Goal: Transaction & Acquisition: Purchase product/service

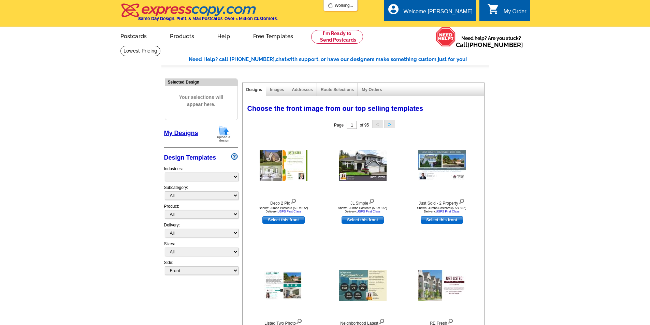
select select "785"
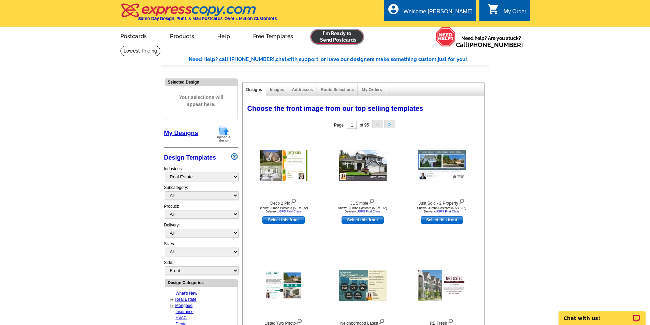
click at [340, 42] on link at bounding box center [337, 37] width 52 height 14
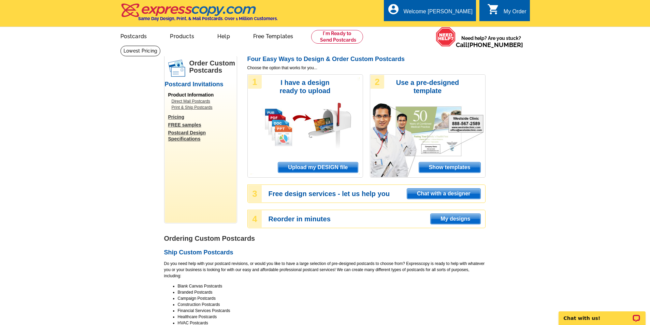
click at [313, 169] on span "Upload my DESIGN file" at bounding box center [317, 167] width 79 height 10
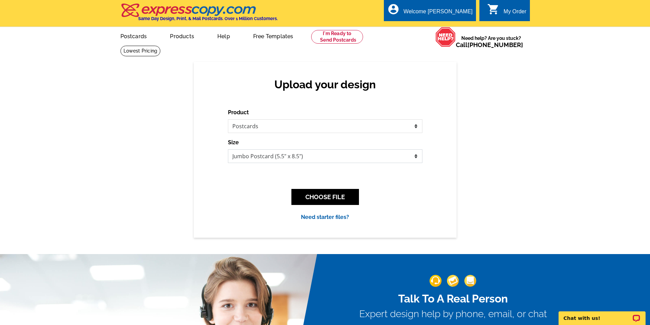
click at [352, 154] on select "Jumbo Postcard (5.5" x 8.5") Regular Postcard (4.25" x 5.6") Panoramic Postcard…" at bounding box center [325, 156] width 194 height 14
click at [362, 126] on select "Please select the type of file... Postcards Business Cards Letters and flyers G…" at bounding box center [325, 126] width 194 height 14
click at [340, 196] on button "CHOOSE FILE" at bounding box center [325, 197] width 68 height 16
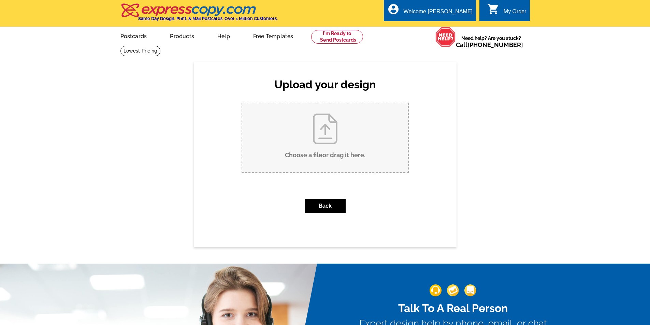
click at [351, 146] on input "Choose a file or drag it here ." at bounding box center [325, 137] width 166 height 69
click at [311, 140] on input "Choose a file or drag it here ." at bounding box center [325, 137] width 166 height 69
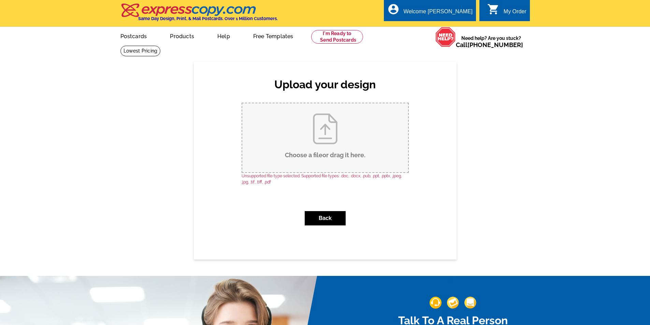
click at [322, 135] on input "Choose a file or drag it here ." at bounding box center [325, 137] width 166 height 69
type input "C:\fakepath\Just_Listed_Front[1].jpg"
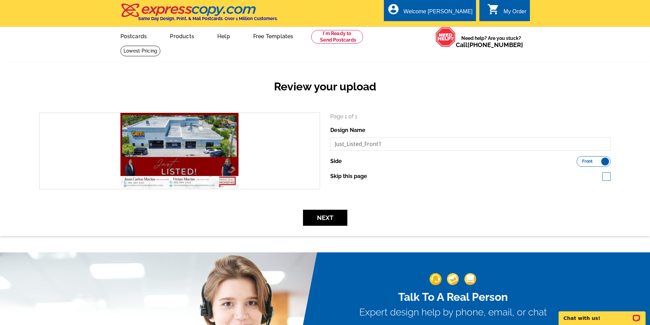
click at [597, 165] on label "Front Back" at bounding box center [594, 161] width 34 height 11
click at [580, 160] on input "Front Back" at bounding box center [580, 160] width 0 height 0
click at [597, 165] on label "Front Back" at bounding box center [594, 161] width 34 height 11
click at [580, 160] on input "Front Back" at bounding box center [580, 160] width 0 height 0
click at [330, 222] on button "Next" at bounding box center [325, 218] width 44 height 16
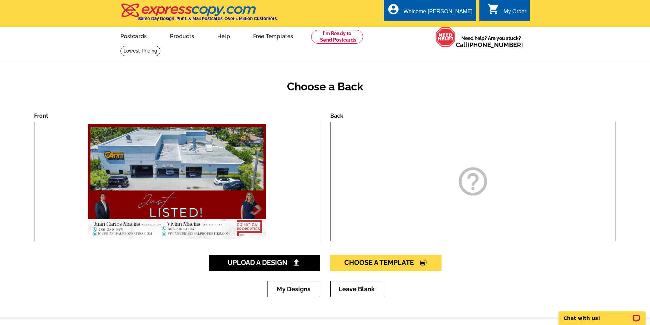
click at [496, 207] on div "help_outline" at bounding box center [473, 181] width 286 height 119
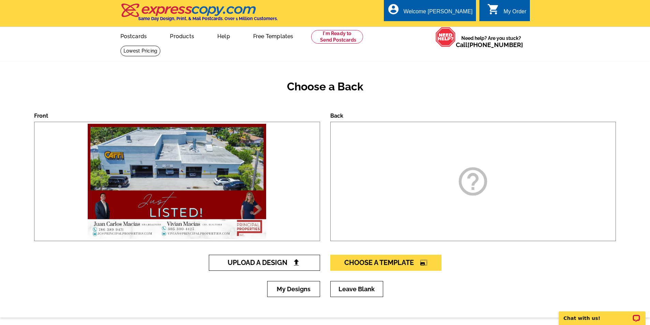
click at [254, 261] on span "Upload A Design" at bounding box center [264, 263] width 73 height 8
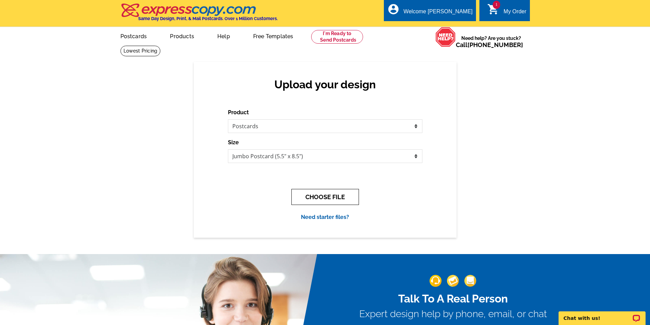
click at [315, 199] on button "CHOOSE FILE" at bounding box center [325, 197] width 68 height 16
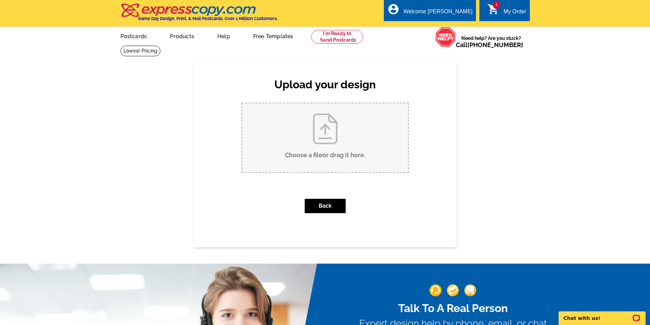
click at [319, 155] on input "Choose a file or drag it here ." at bounding box center [325, 137] width 166 height 69
type input "C:\fakepath\2[1].jpg"
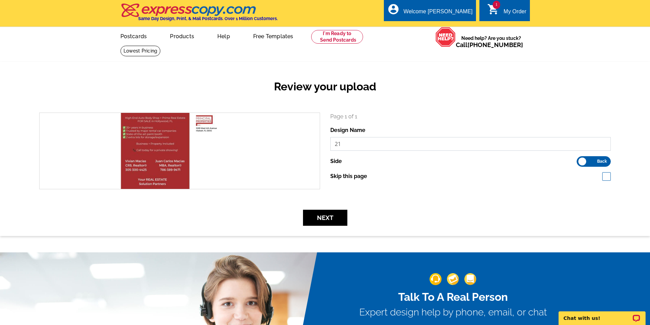
click at [396, 144] on input "21" at bounding box center [470, 144] width 281 height 14
type input "2"
type input "Caffi Brothers Postcard Back"
click at [328, 223] on button "Next" at bounding box center [325, 218] width 44 height 16
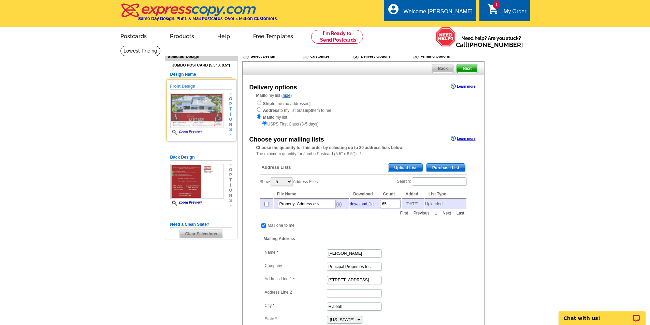
click at [181, 131] on link "Zoom Preview" at bounding box center [186, 132] width 32 height 4
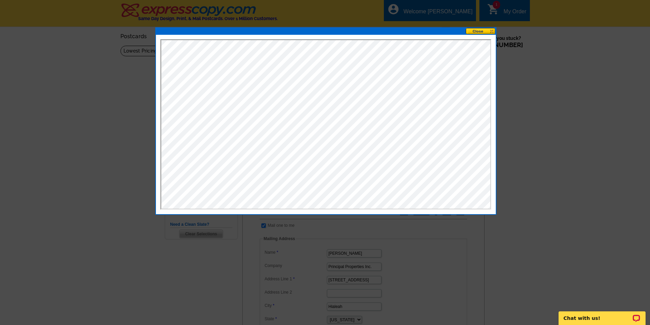
click at [482, 32] on button at bounding box center [481, 31] width 30 height 6
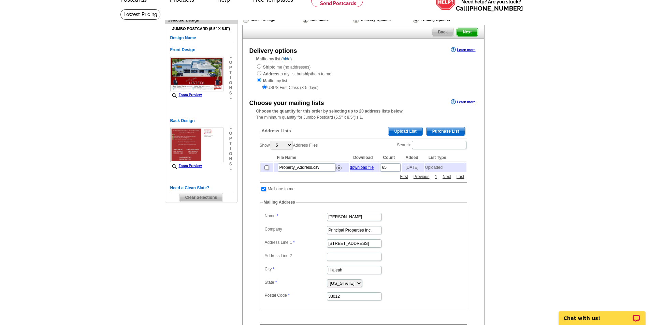
scroll to position [37, 0]
click at [402, 129] on span "Upload List" at bounding box center [405, 131] width 34 height 8
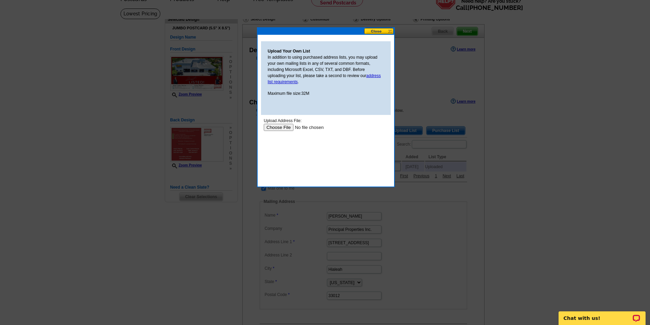
scroll to position [0, 0]
click at [387, 31] on button at bounding box center [379, 31] width 30 height 6
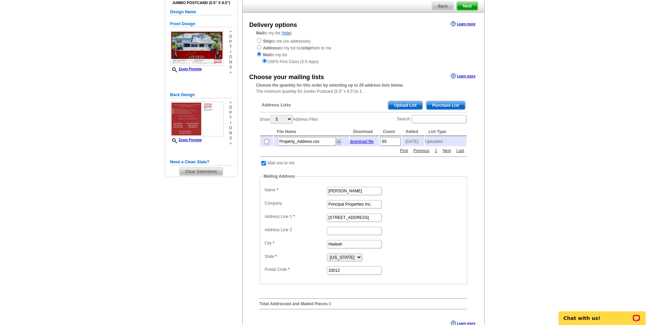
scroll to position [62, 0]
click at [410, 107] on span "Upload List" at bounding box center [405, 106] width 34 height 8
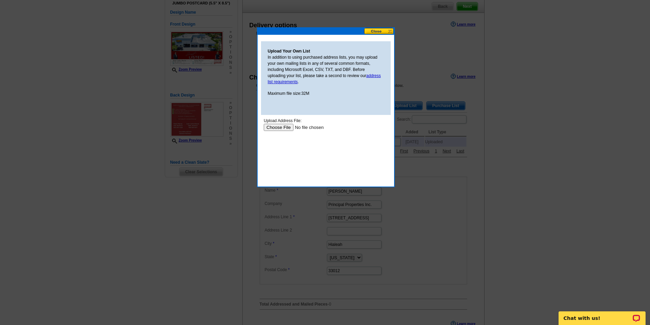
scroll to position [0, 0]
click at [369, 32] on button at bounding box center [379, 31] width 30 height 6
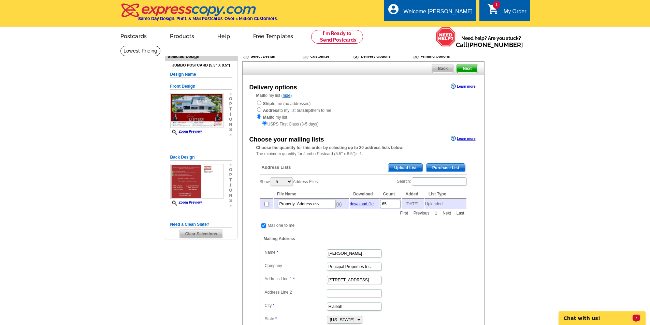
click at [578, 321] on p "Chat with us!" at bounding box center [598, 318] width 68 height 5
click at [438, 267] on dd "Principal Properties Inc." at bounding box center [363, 266] width 201 height 11
click at [404, 169] on span "Upload List" at bounding box center [405, 168] width 34 height 8
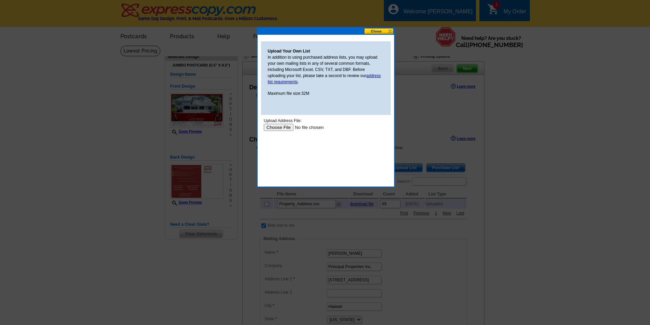
click at [283, 130] on input "file" at bounding box center [306, 127] width 86 height 7
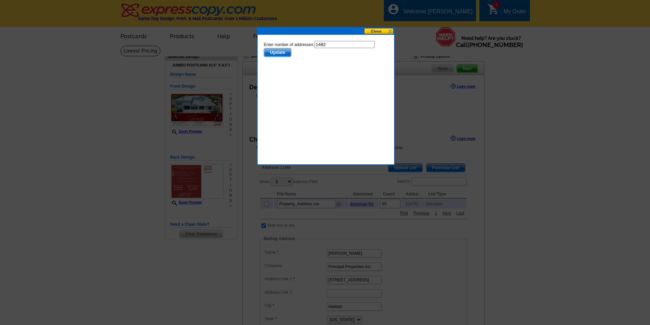
click at [273, 52] on span "Update" at bounding box center [277, 52] width 27 height 8
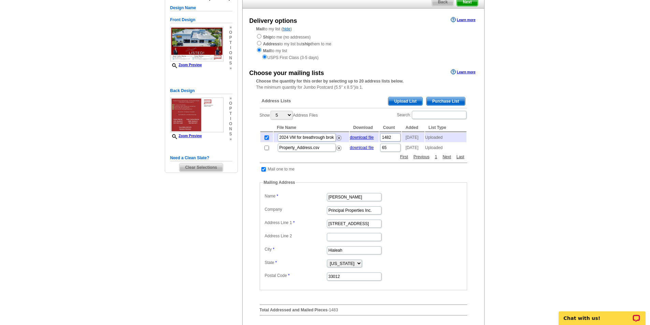
scroll to position [67, 0]
click at [550, 252] on main "Need Help? call [PHONE_NUMBER], chat with support, or have our designers make s…" at bounding box center [325, 208] width 650 height 458
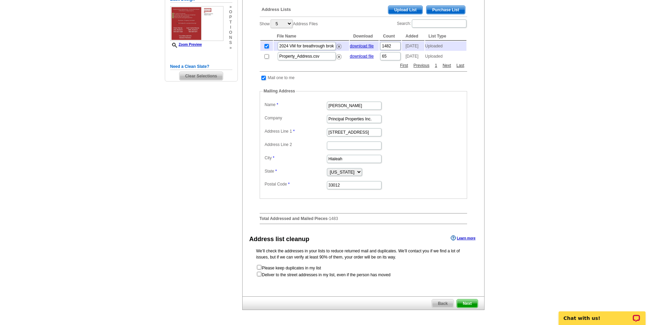
scroll to position [158, 0]
click at [257, 276] on input "checkbox" at bounding box center [259, 274] width 4 height 4
checkbox input "true"
radio input "true"
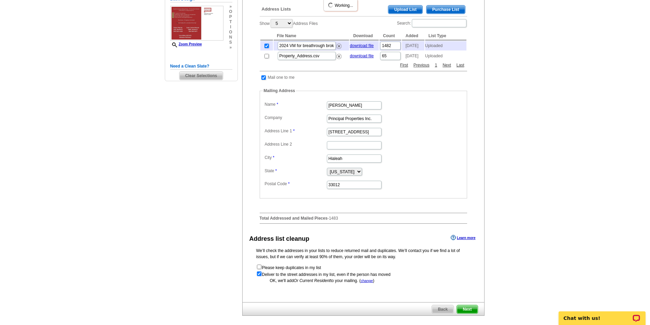
scroll to position [0, 0]
click at [259, 269] on input "checkbox" at bounding box center [259, 267] width 4 height 4
checkbox input "false"
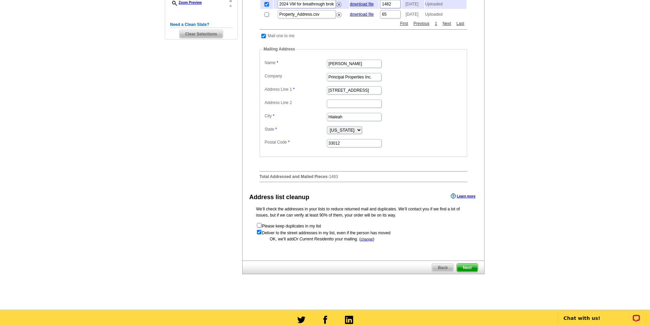
scroll to position [200, 0]
click at [467, 272] on span "Next" at bounding box center [467, 267] width 20 height 8
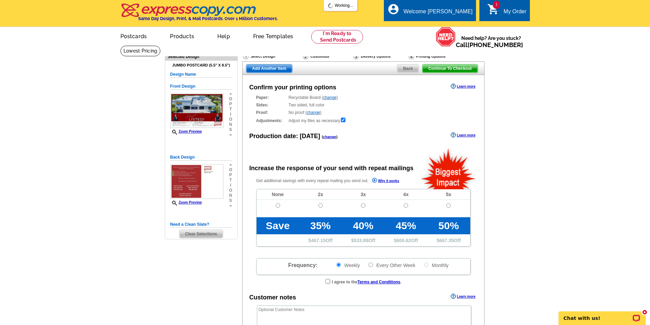
radio input "false"
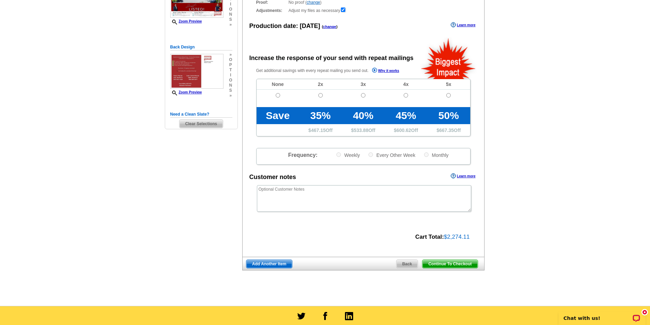
scroll to position [111, 0]
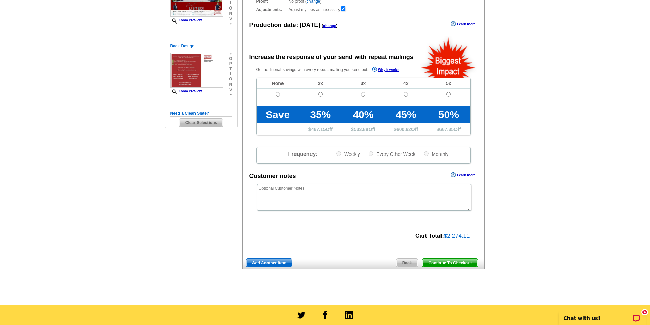
click at [447, 265] on span "Continue To Checkout" at bounding box center [449, 263] width 55 height 8
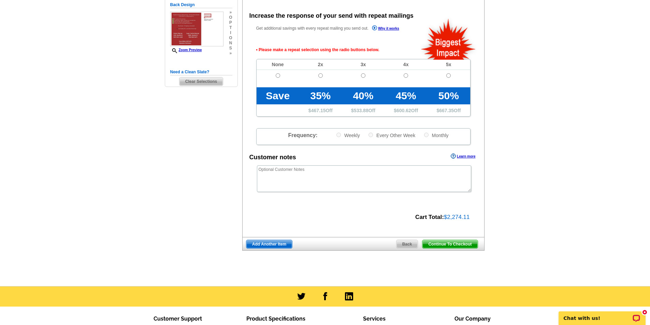
scroll to position [153, 0]
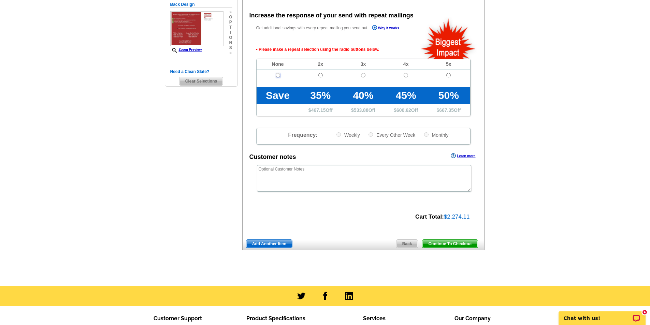
click at [277, 76] on input "radio" at bounding box center [278, 75] width 4 height 4
radio input "true"
click at [438, 247] on span "Continue To Checkout" at bounding box center [449, 244] width 55 height 8
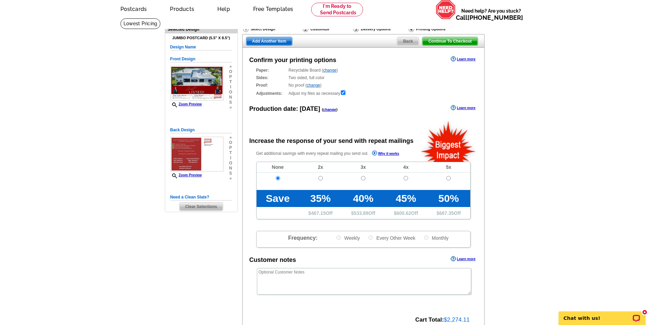
scroll to position [24, 0]
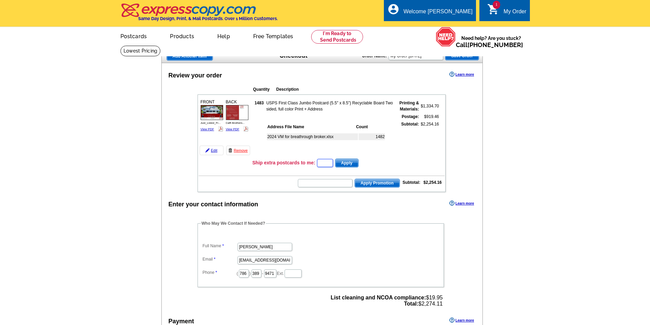
click at [325, 164] on input "text" at bounding box center [325, 163] width 16 height 8
click at [349, 165] on span "Apply" at bounding box center [346, 163] width 23 height 8
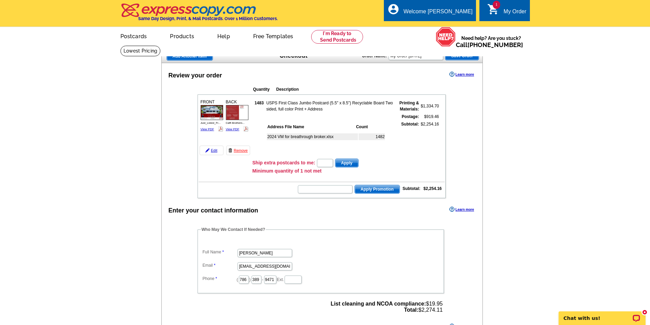
click at [346, 162] on span "Apply" at bounding box center [346, 163] width 23 height 8
drag, startPoint x: 325, startPoint y: 163, endPoint x: 317, endPoint y: 191, distance: 29.2
click at [317, 191] on tbody "FRONT Just_Listed_Fr... View PDF 1483" at bounding box center [322, 147] width 246 height 102
click at [317, 191] on input "text" at bounding box center [325, 189] width 55 height 8
type input "SMS60w"
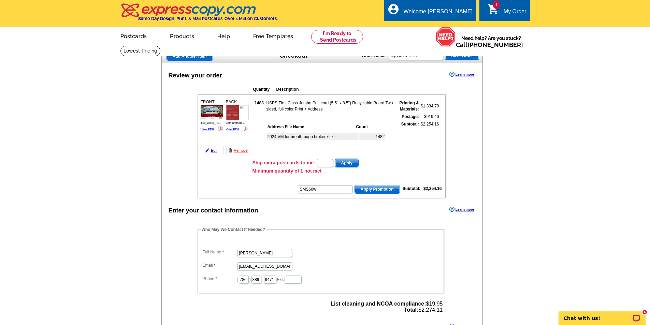
click at [364, 191] on span "Apply Promotion" at bounding box center [377, 189] width 45 height 8
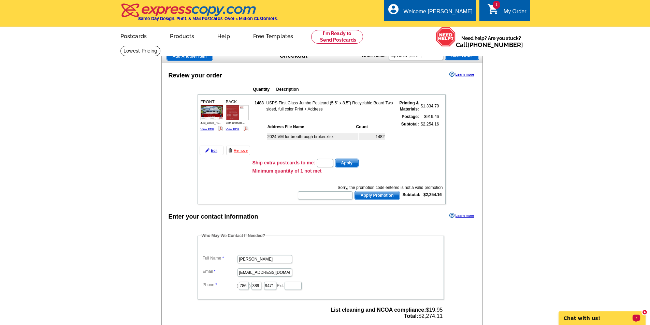
click at [619, 316] on p "Chat with us!" at bounding box center [598, 318] width 68 height 5
click at [323, 200] on input "text" at bounding box center [325, 195] width 55 height 8
type input "CHAT20"
click at [385, 194] on span "Apply Promotion" at bounding box center [377, 195] width 45 height 8
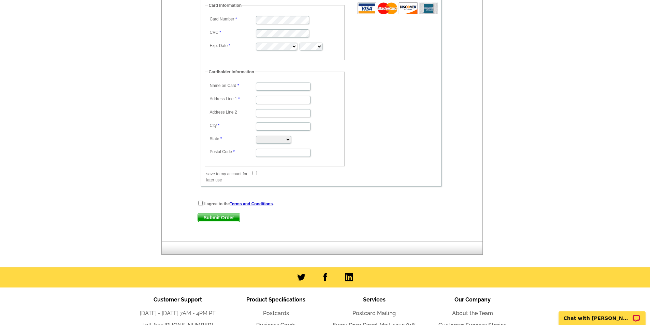
scroll to position [388, 0]
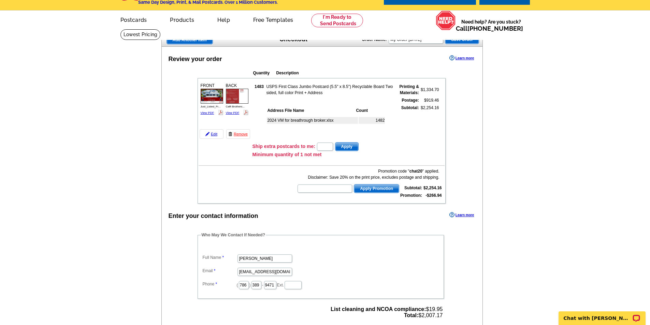
scroll to position [0, 0]
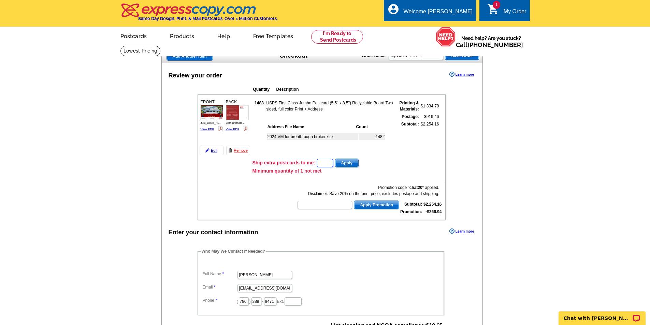
click at [329, 166] on input "text" at bounding box center [325, 163] width 16 height 8
click at [464, 58] on span "Save Order" at bounding box center [461, 56] width 33 height 8
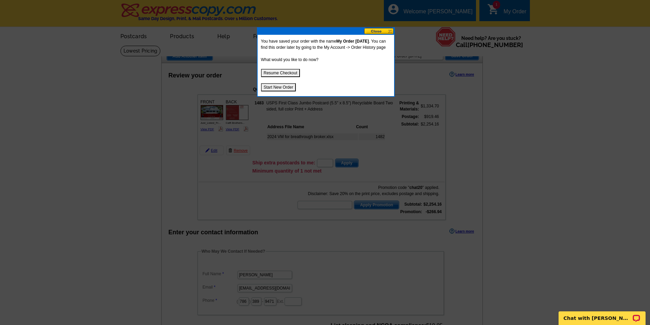
click at [369, 33] on button at bounding box center [379, 31] width 30 height 6
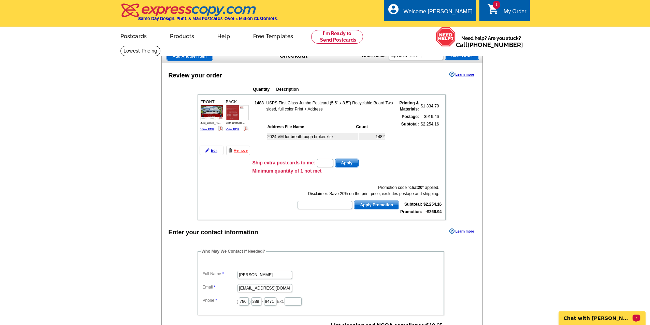
click at [596, 314] on div "Chat with Marianne" at bounding box center [602, 319] width 87 height 14
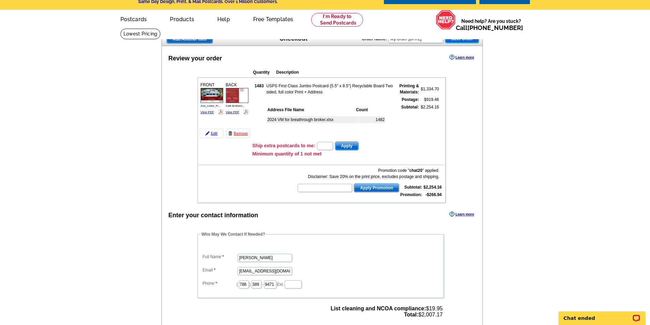
scroll to position [17, 0]
click at [211, 135] on link "Edit" at bounding box center [212, 134] width 24 height 10
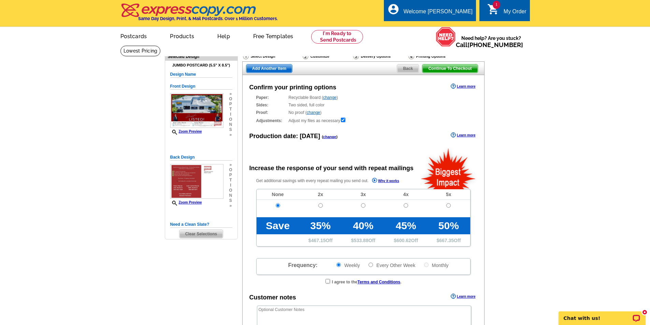
radio input "false"
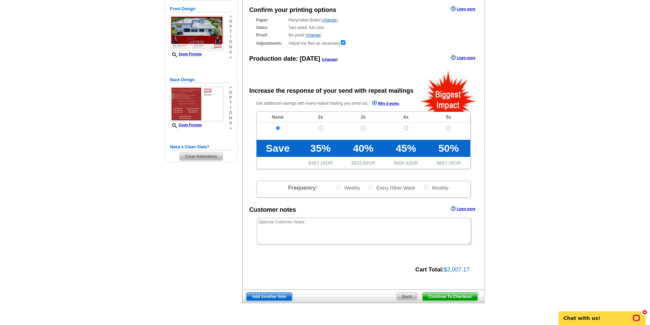
scroll to position [80, 0]
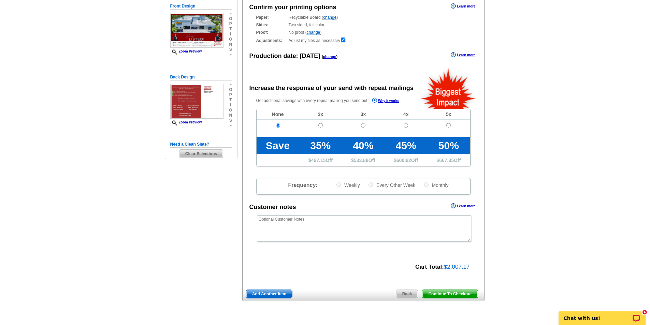
click at [406, 295] on span "Back" at bounding box center [406, 294] width 21 height 8
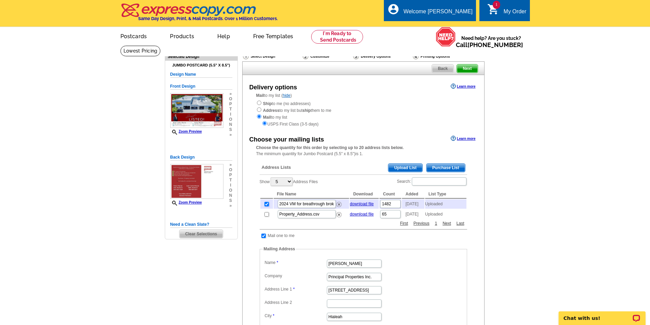
click at [266, 206] on input "checkbox" at bounding box center [266, 204] width 4 height 4
checkbox input "false"
click at [406, 166] on span "Upload List" at bounding box center [405, 168] width 34 height 8
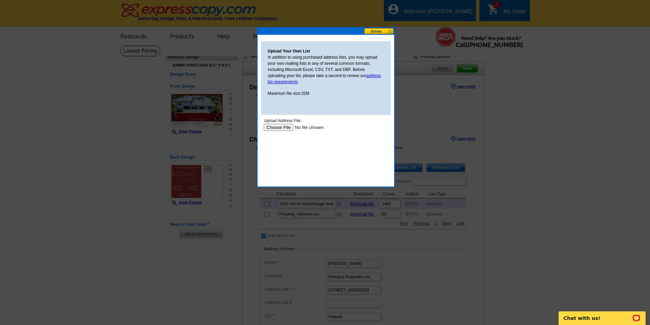
click at [281, 126] on input "file" at bounding box center [306, 127] width 86 height 7
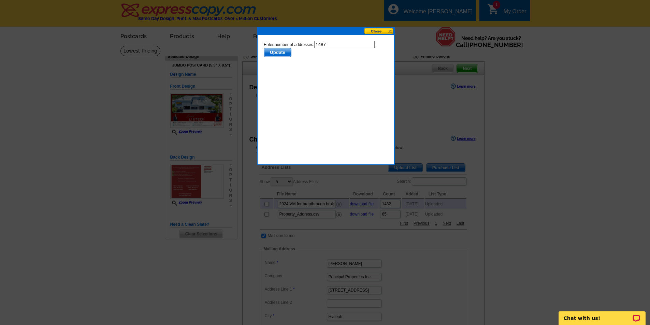
click at [276, 50] on span "Update" at bounding box center [277, 52] width 27 height 8
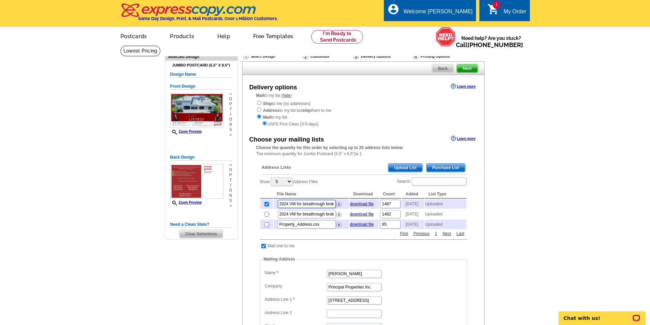
click at [315, 205] on input "2024 VM for breathrough broker.xlsx" at bounding box center [307, 204] width 58 height 8
type input "File Used for caffi autobody"
click at [328, 214] on span "2024 VM for breathrough broker.xlsx" at bounding box center [306, 214] width 59 height 10
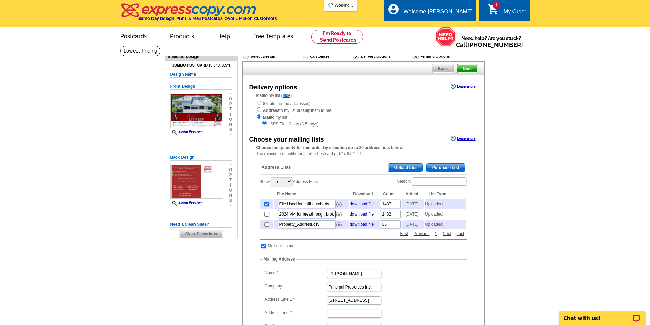
click at [325, 218] on input "2024 VM for breathrough broker.xlsx" at bounding box center [307, 214] width 58 height 8
click at [329, 218] on input "2024 VM for breathrough broker.xlsx" at bounding box center [307, 214] width 58 height 8
type input "2025 VM"
click at [495, 234] on main "Need Help? call 800-260-5887, chat with support, or have our designers make som…" at bounding box center [325, 282] width 650 height 475
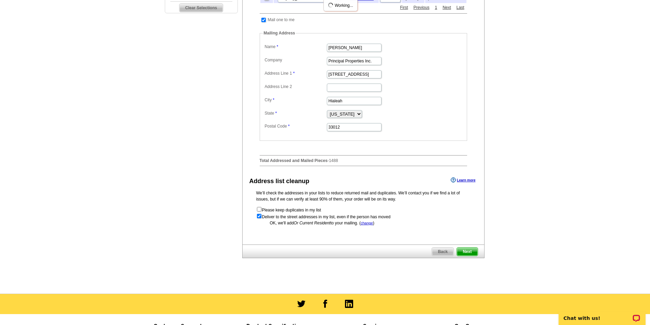
scroll to position [278, 0]
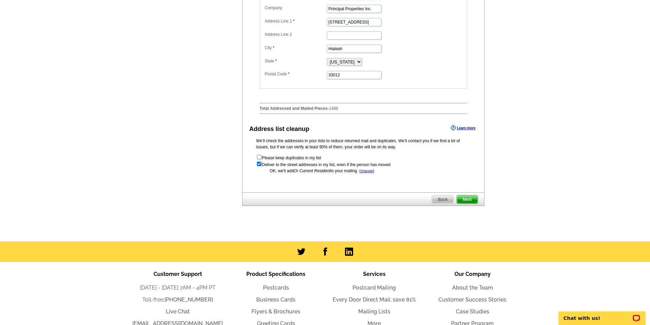
click at [468, 204] on span "Next" at bounding box center [467, 200] width 20 height 8
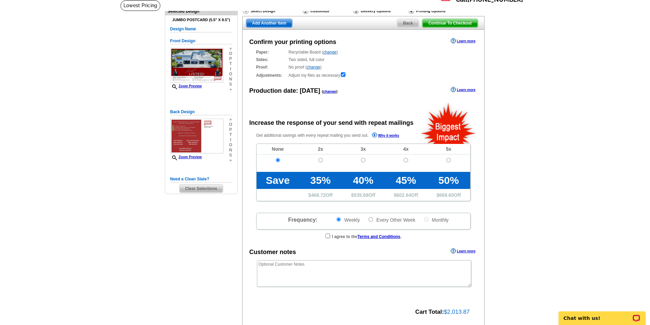
radio input "false"
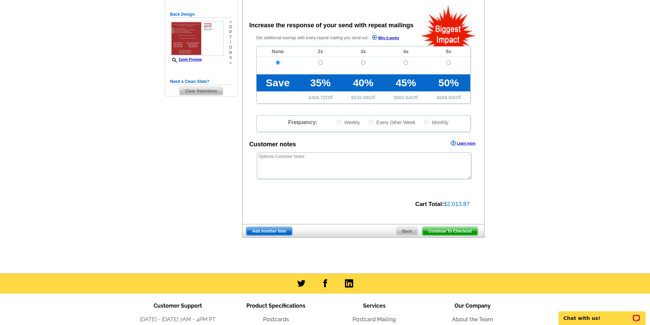
scroll to position [144, 0]
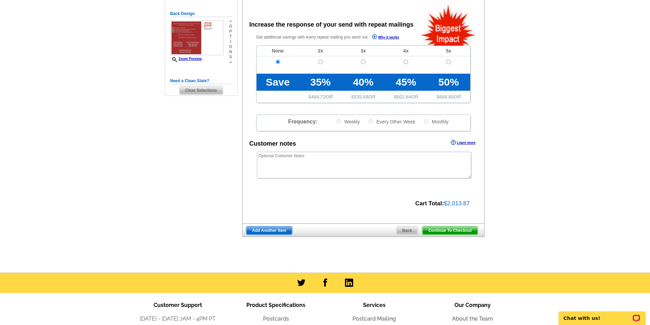
click at [449, 231] on span "Continue To Checkout" at bounding box center [449, 231] width 55 height 8
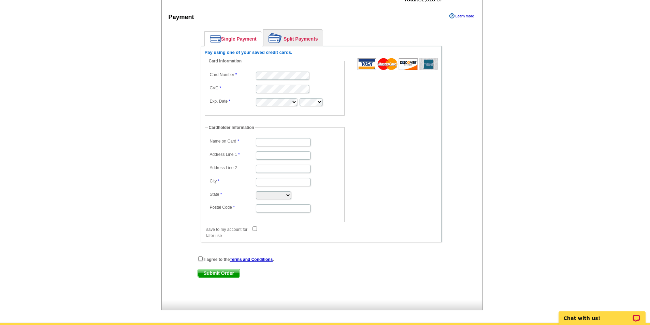
click at [272, 148] on dl "Name on Card Address Line 1 Address Line 2 City State [US_STATE] [US_STATE] [US…" at bounding box center [274, 174] width 133 height 77
click at [272, 142] on input "Name on Card" at bounding box center [283, 142] width 55 height 8
type input "[PERSON_NAME]"
click at [261, 156] on input "Address Line 1" at bounding box center [283, 155] width 55 height 8
type input "16772 Botaniko Dr S"
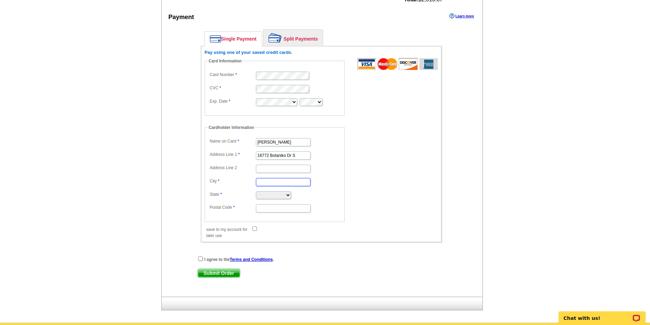
click at [262, 186] on input "City" at bounding box center [283, 182] width 55 height 8
type input "Weston"
click at [264, 194] on select "[US_STATE] [US_STATE] [US_STATE] [US_STATE] [US_STATE] [US_STATE] [US_STATE] [U…" at bounding box center [273, 195] width 35 height 8
select select "FL"
click at [256, 192] on select "[US_STATE] [US_STATE] [US_STATE] [US_STATE] [US_STATE] [US_STATE] [US_STATE] [U…" at bounding box center [273, 195] width 35 height 8
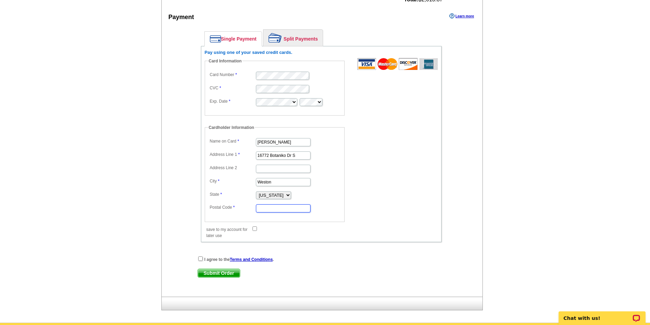
click at [275, 209] on input "Postal Code" at bounding box center [283, 208] width 55 height 8
type input "33326"
click at [290, 240] on div "Pay using one of your saved credit cards. Card Information Card Number CVC Exp.…" at bounding box center [321, 144] width 241 height 196
click at [254, 230] on input "save to my account for later use" at bounding box center [254, 229] width 4 height 4
checkbox input "true"
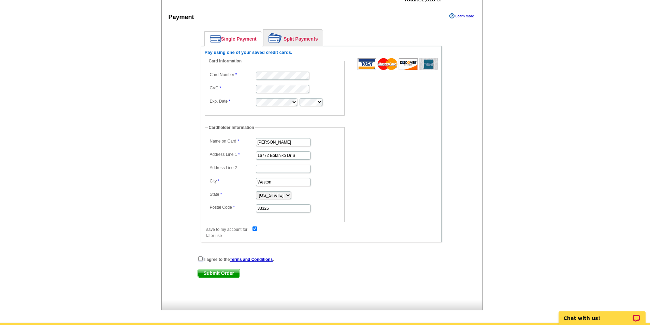
click at [199, 260] on input "checkbox" at bounding box center [200, 259] width 4 height 4
checkbox input "true"
click at [211, 275] on span "Submit Order" at bounding box center [219, 273] width 42 height 8
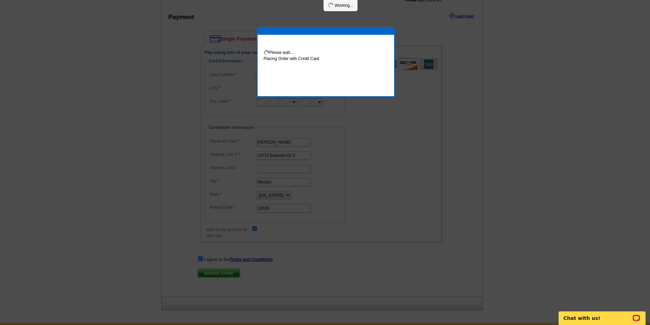
scroll to position [361, 0]
